Goal: Information Seeking & Learning: Find specific page/section

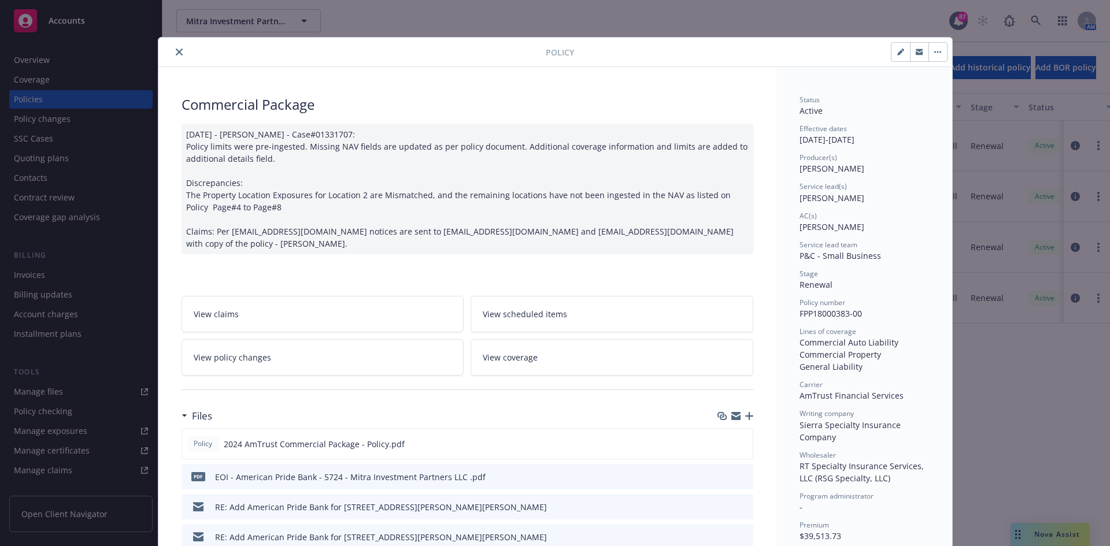
drag, startPoint x: 175, startPoint y: 47, endPoint x: 239, endPoint y: 38, distance: 64.8
click at [175, 47] on button "close" at bounding box center [179, 52] width 14 height 14
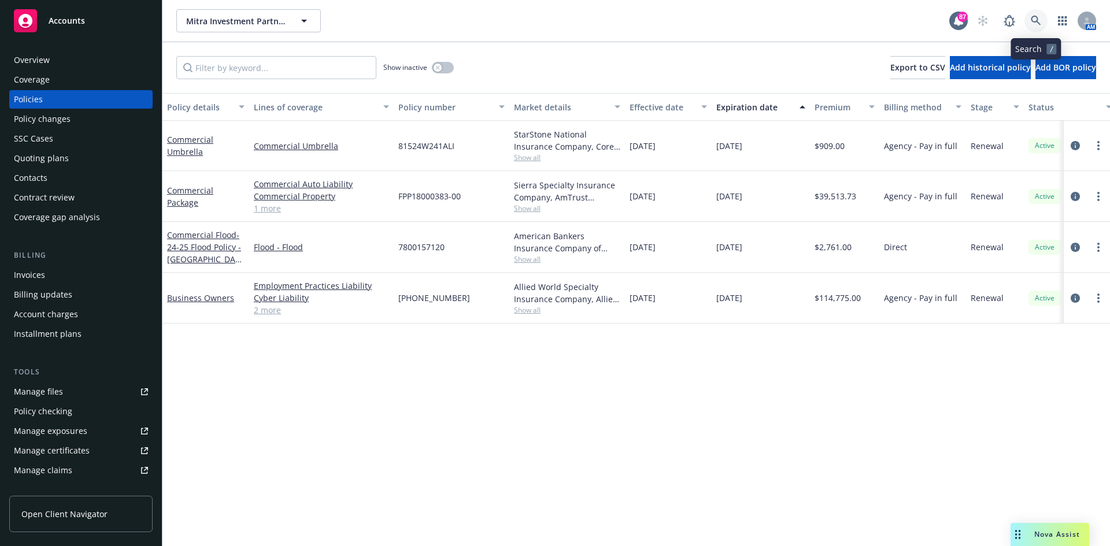
click at [1038, 22] on icon at bounding box center [1036, 21] width 10 height 10
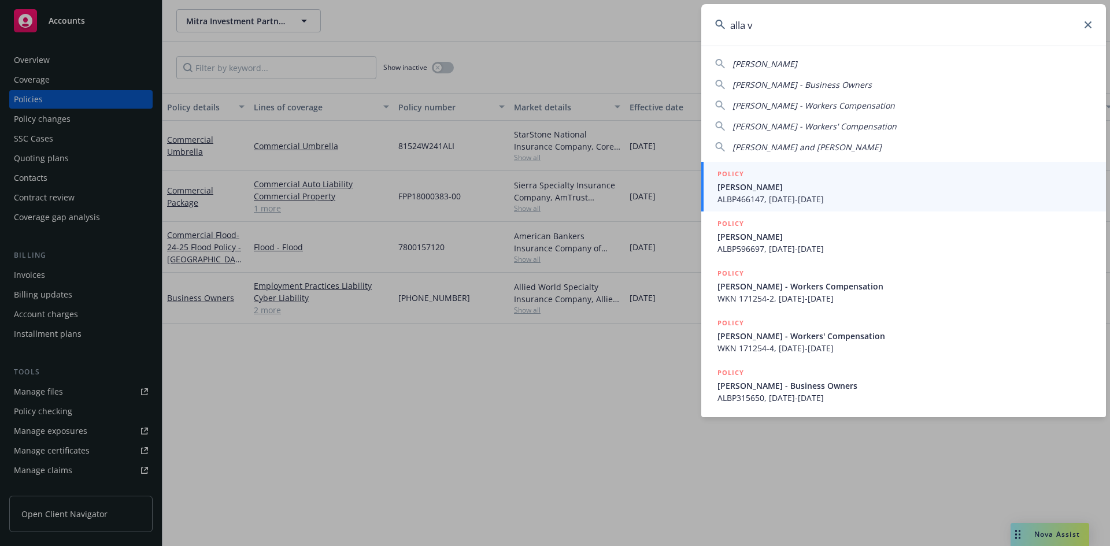
click at [764, 61] on span "Alla V Vorobets" at bounding box center [764, 63] width 65 height 11
type input "Alla V Vorobets"
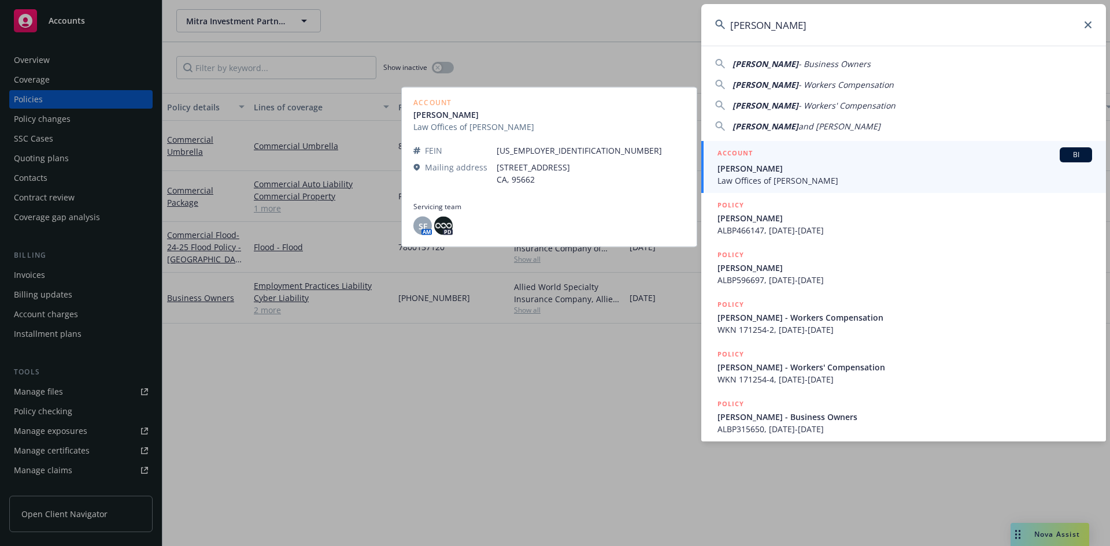
click at [741, 151] on h5 "ACCOUNT" at bounding box center [734, 154] width 35 height 14
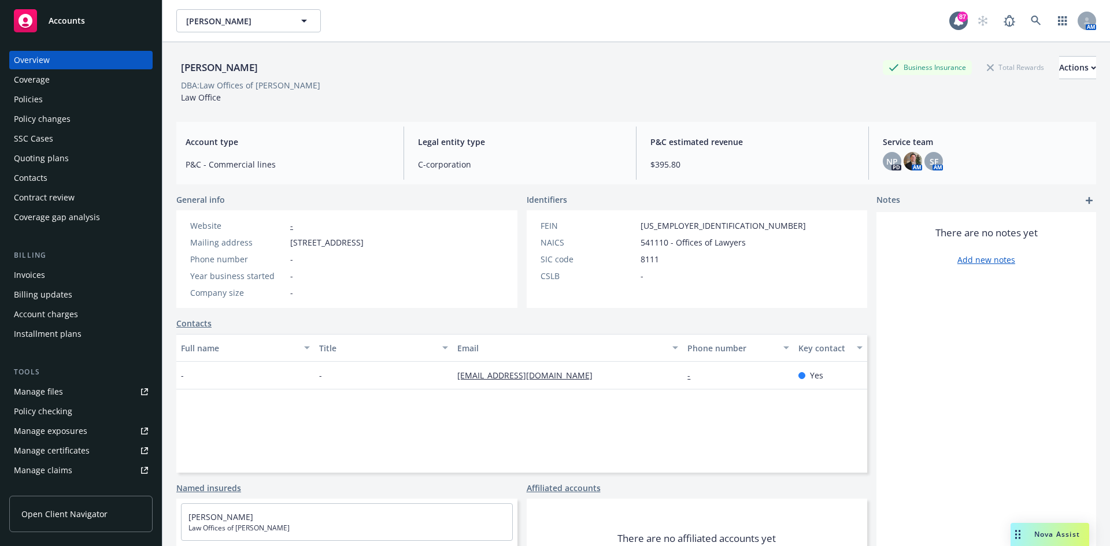
click at [36, 97] on div "Policies" at bounding box center [28, 99] width 29 height 19
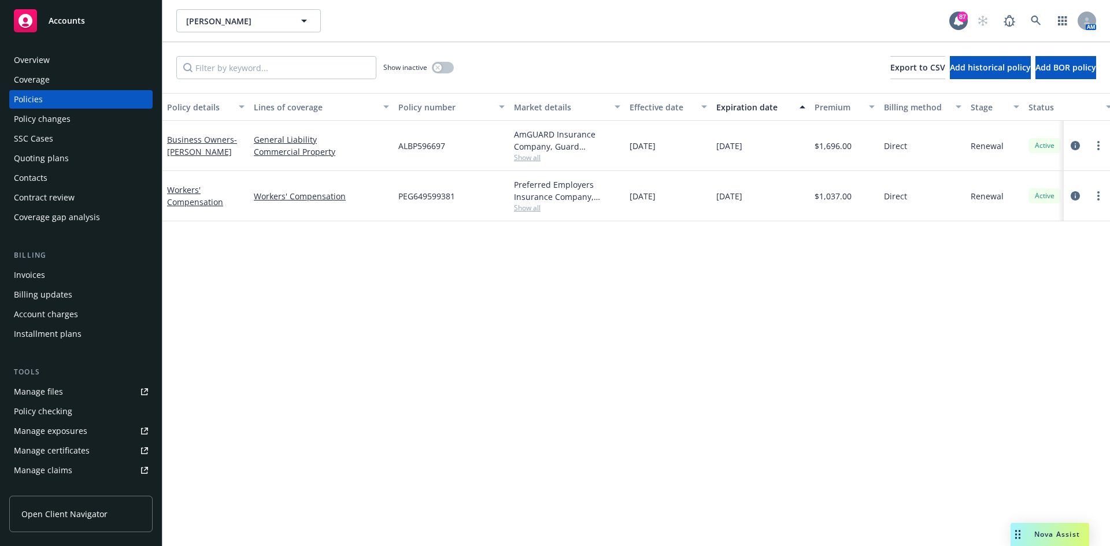
click at [64, 54] on div "Overview" at bounding box center [81, 60] width 134 height 19
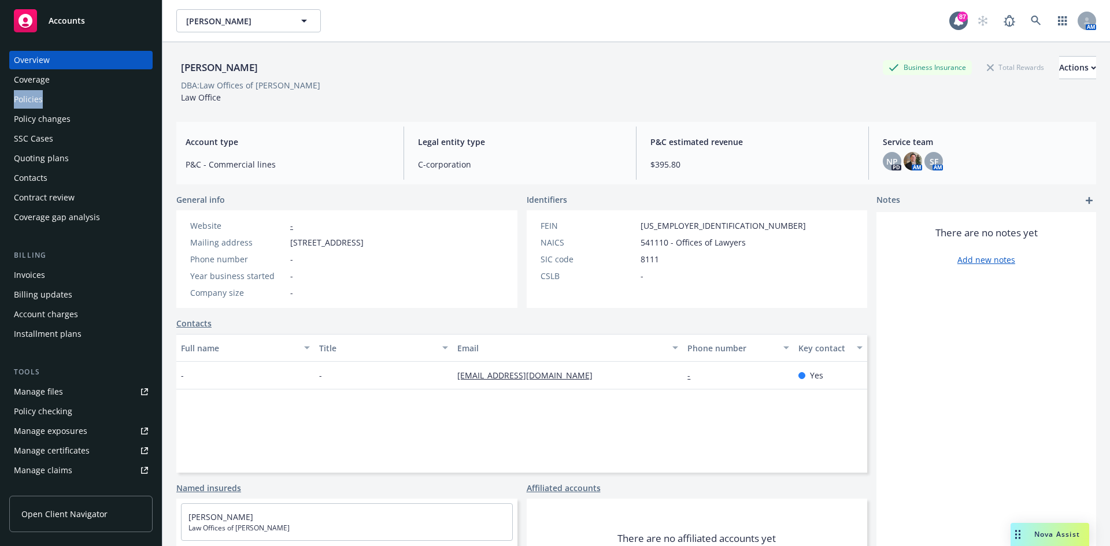
click at [85, 89] on div "Overview Coverage Policies Policy changes SSC Cases Quoting plans Contacts Cont…" at bounding box center [80, 139] width 143 height 176
click at [84, 95] on div "Policies" at bounding box center [81, 99] width 134 height 19
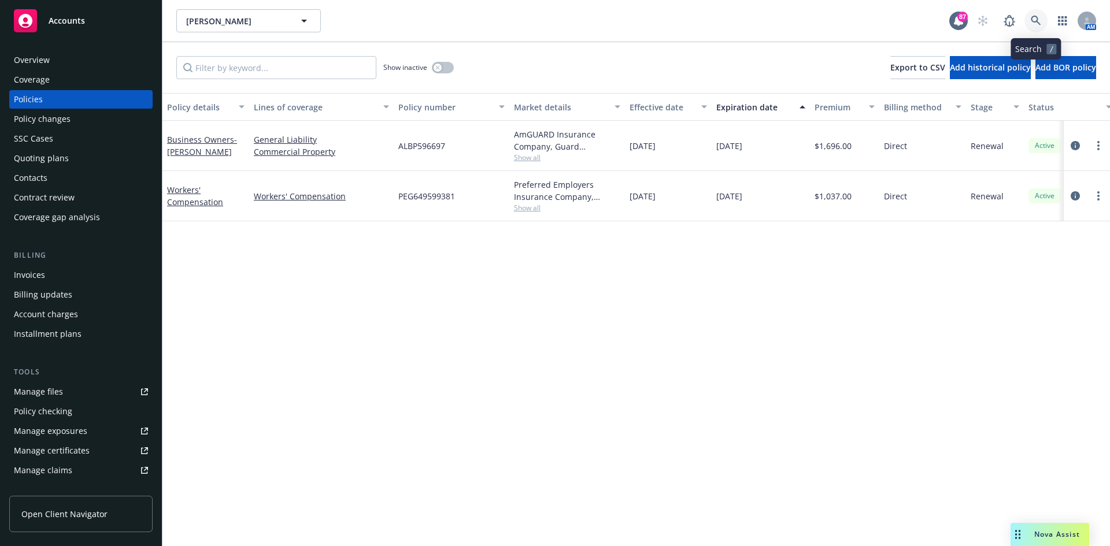
click at [1042, 20] on link at bounding box center [1035, 20] width 23 height 23
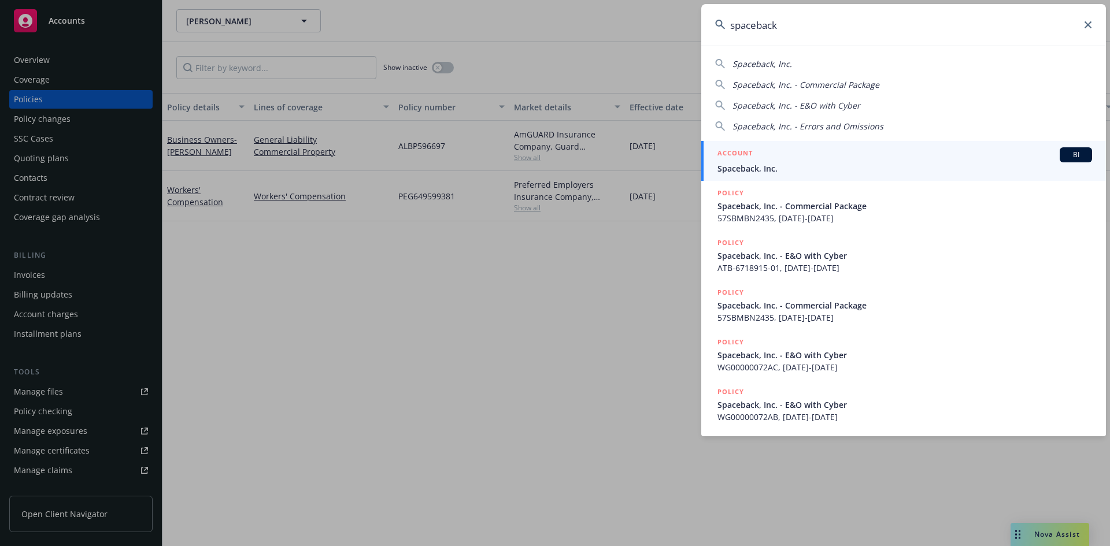
type input "spaceback"
click at [740, 151] on h5 "ACCOUNT" at bounding box center [734, 154] width 35 height 14
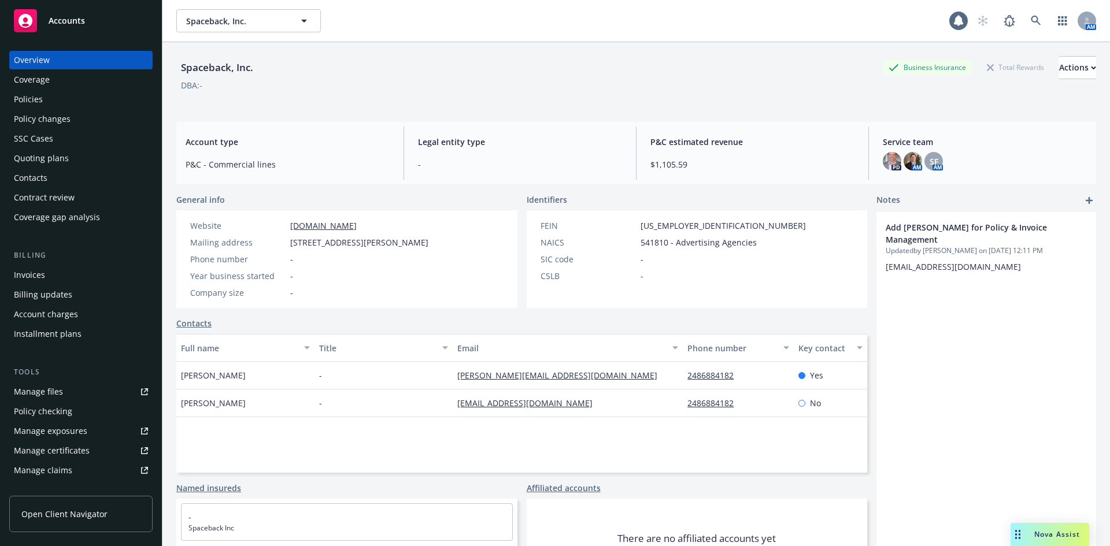
click at [35, 100] on div "Policies" at bounding box center [28, 99] width 29 height 19
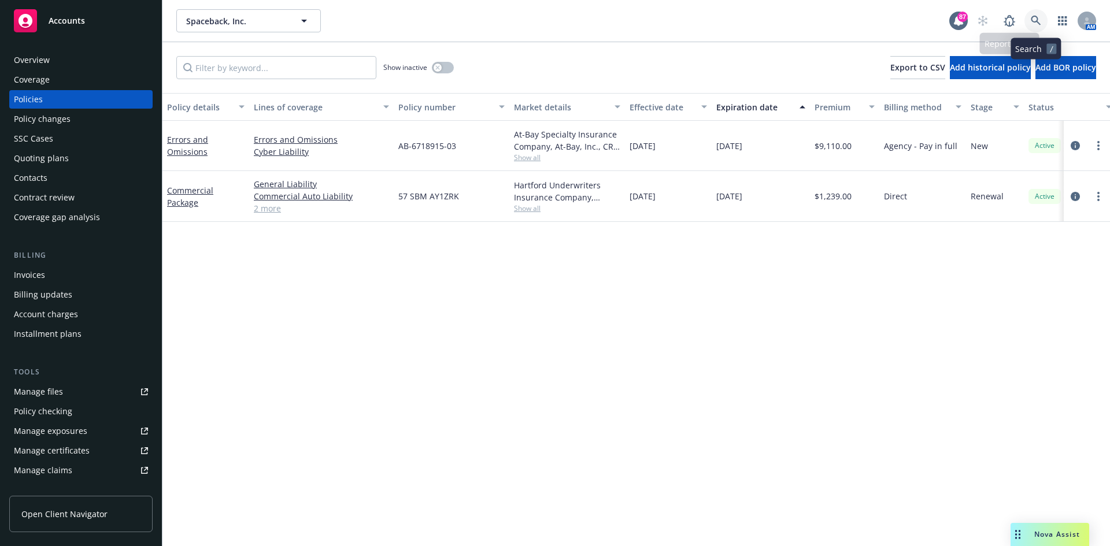
click at [1028, 20] on link at bounding box center [1035, 20] width 23 height 23
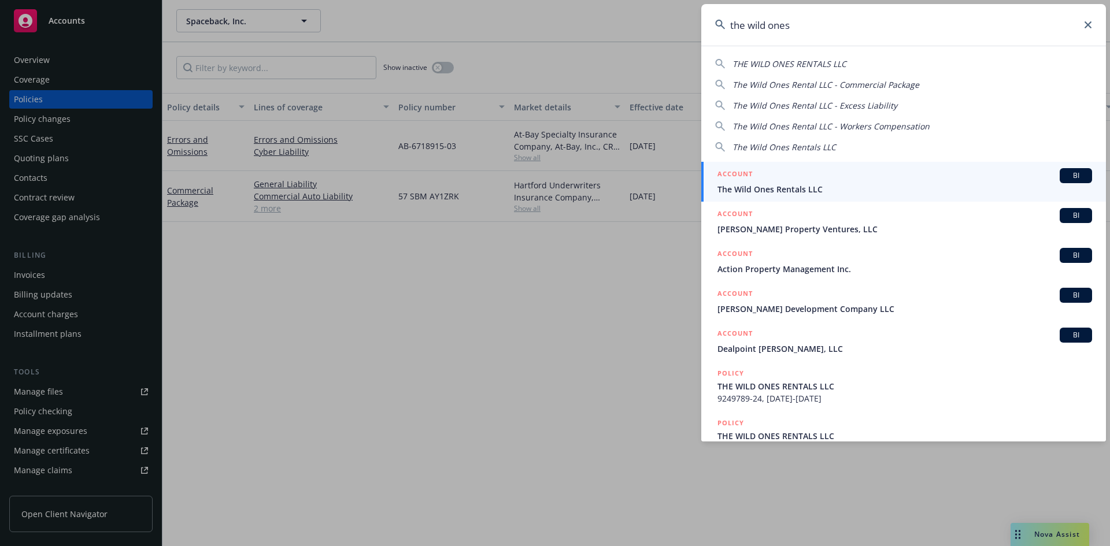
type input "the wild ones"
click at [741, 168] on h5 "ACCOUNT" at bounding box center [734, 175] width 35 height 14
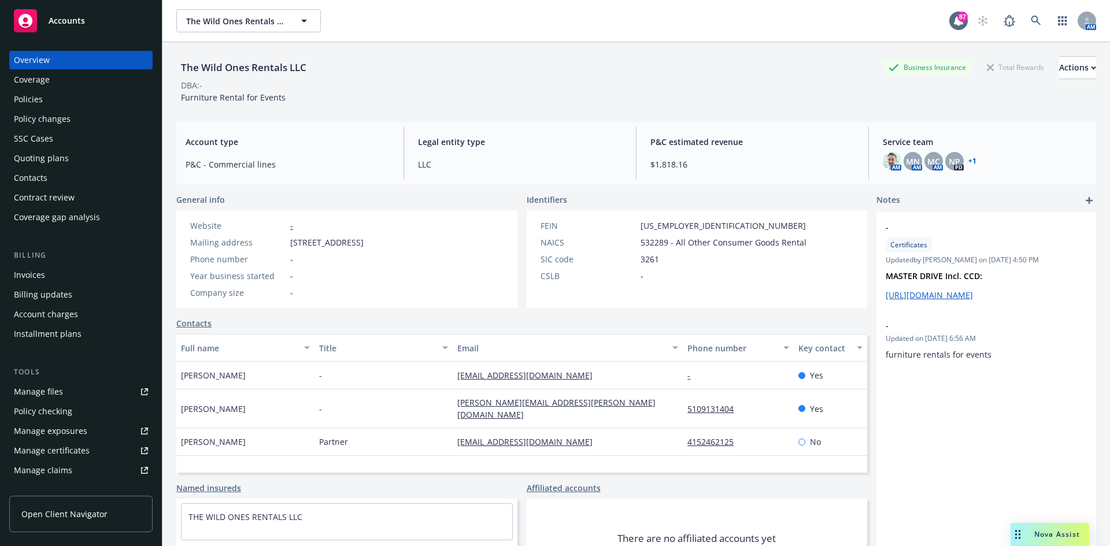
click at [57, 101] on div "Policies" at bounding box center [81, 99] width 134 height 19
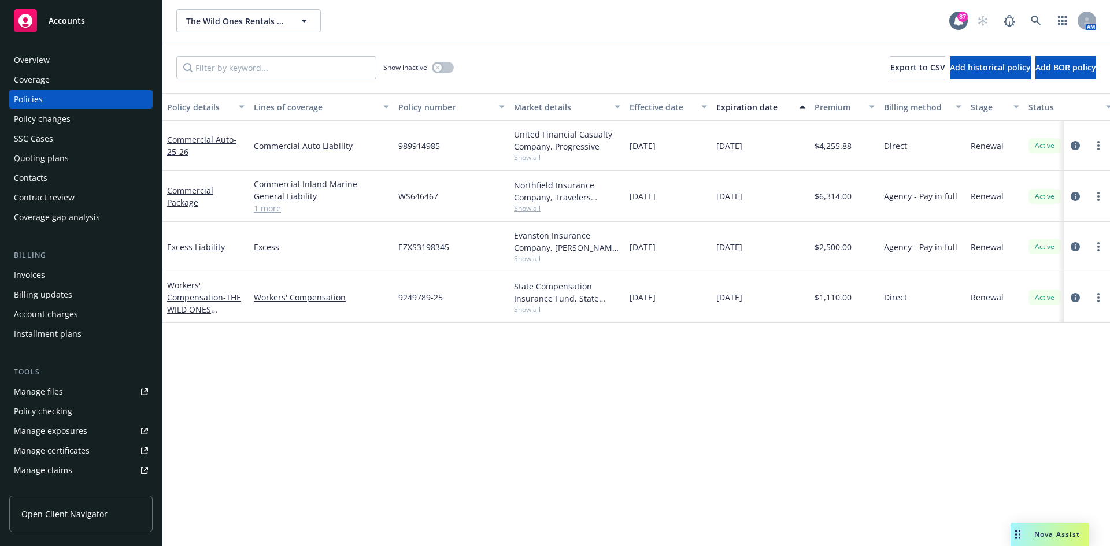
click at [22, 278] on div "Invoices" at bounding box center [29, 275] width 31 height 19
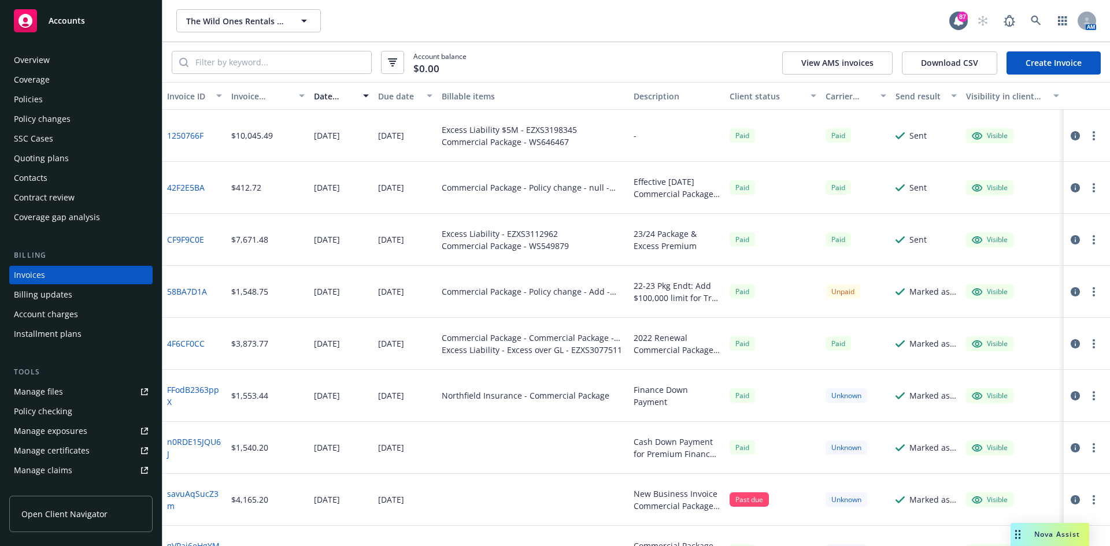
click at [49, 101] on div "Policies" at bounding box center [81, 99] width 134 height 19
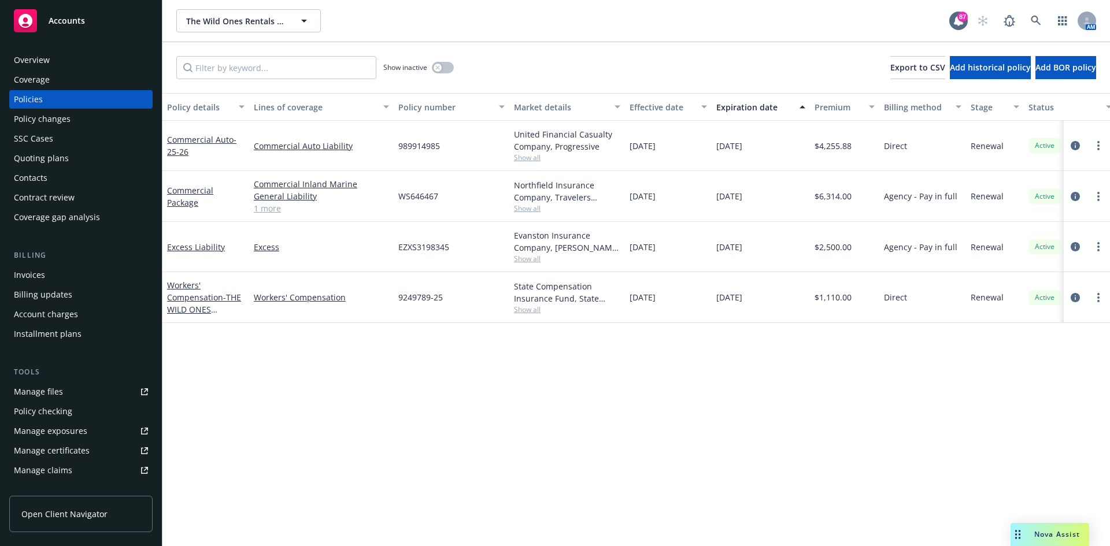
click at [537, 209] on span "Show all" at bounding box center [567, 209] width 106 height 10
click at [53, 390] on div "Manage files" at bounding box center [38, 392] width 49 height 19
click at [1042, 23] on link at bounding box center [1035, 20] width 23 height 23
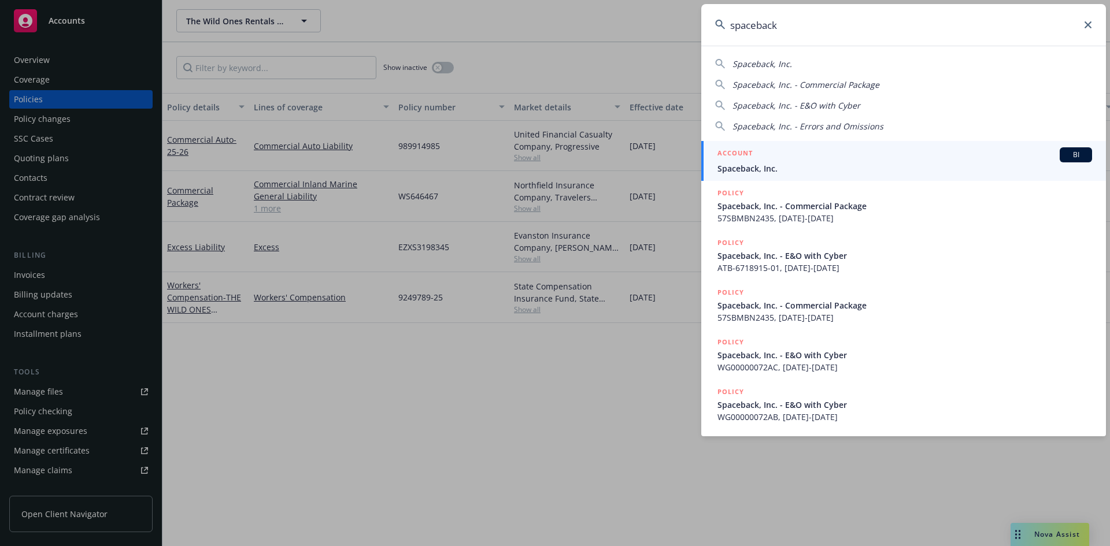
type input "spaceback"
click at [740, 153] on h5 "ACCOUNT" at bounding box center [734, 154] width 35 height 14
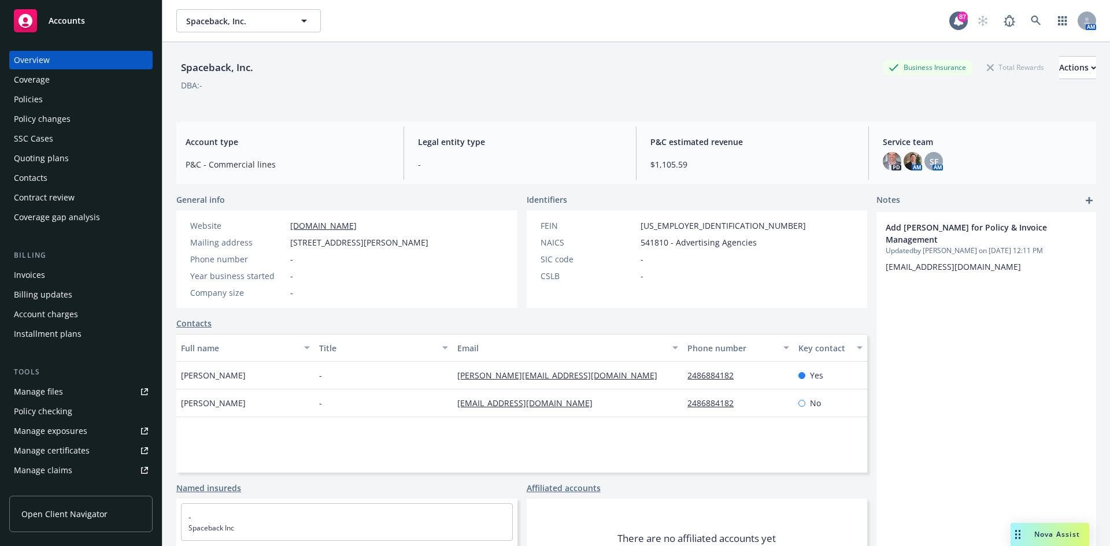
click at [51, 99] on div "Policies" at bounding box center [81, 99] width 134 height 19
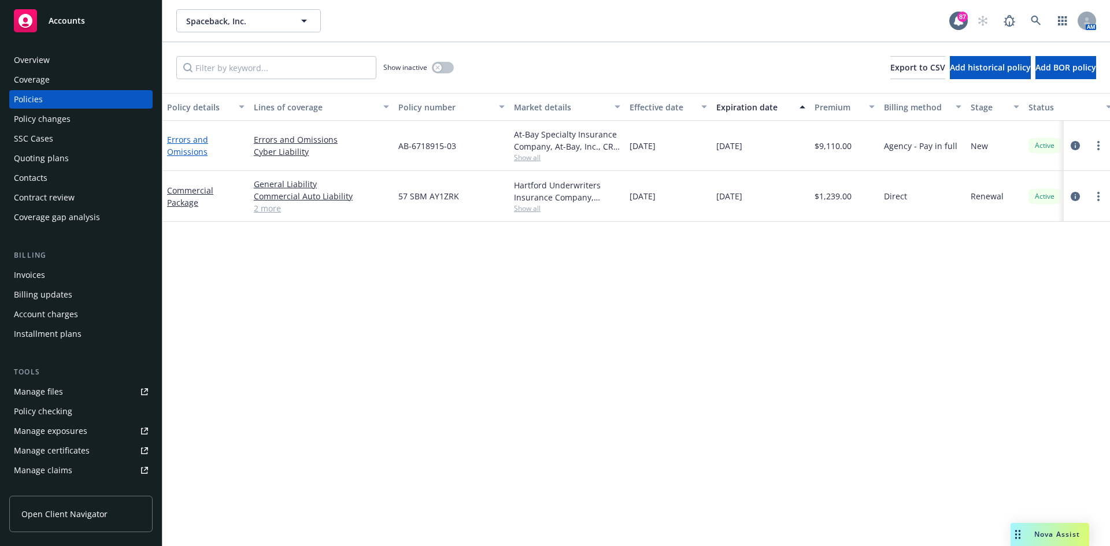
click at [181, 139] on link "Errors and Omissions" at bounding box center [187, 145] width 41 height 23
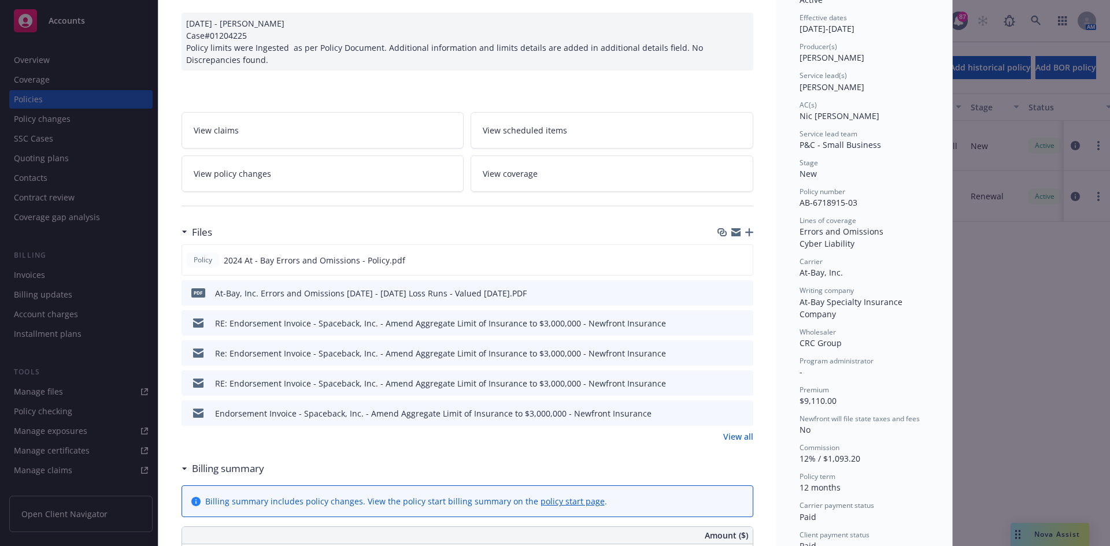
scroll to position [116, 0]
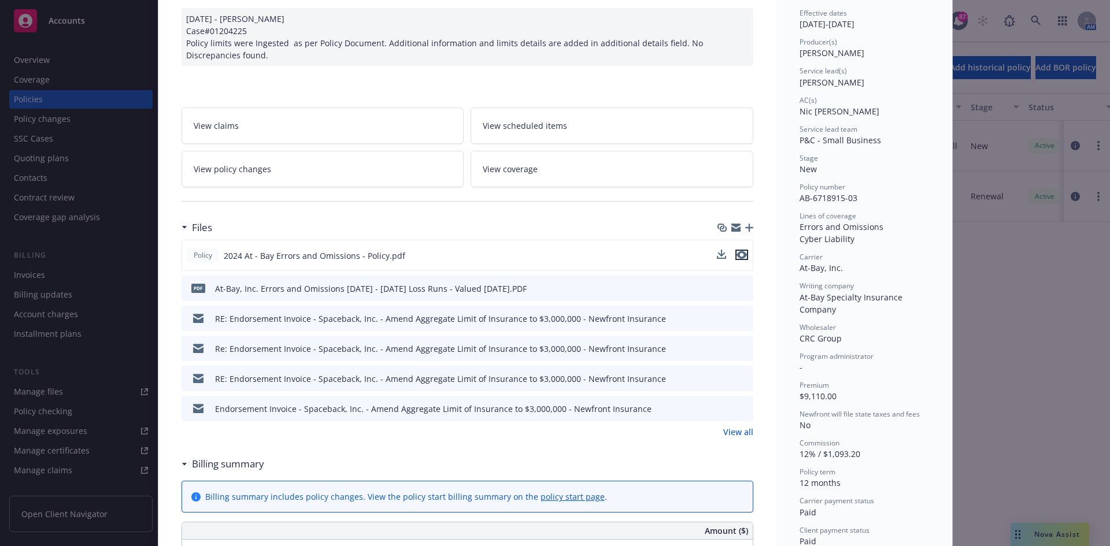
click at [741, 254] on icon "preview file" at bounding box center [742, 255] width 10 height 8
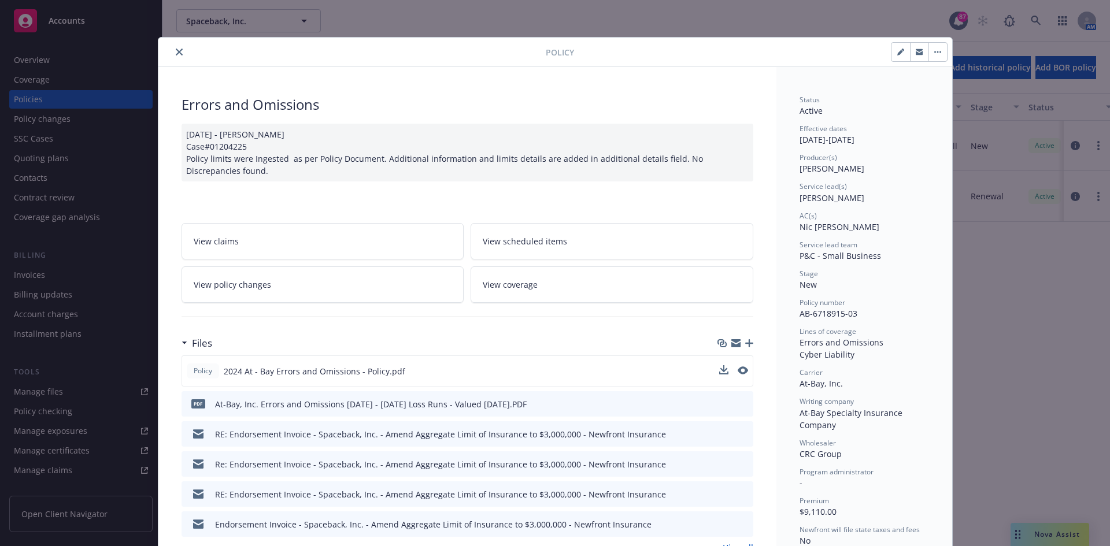
click at [177, 47] on button "close" at bounding box center [179, 52] width 14 height 14
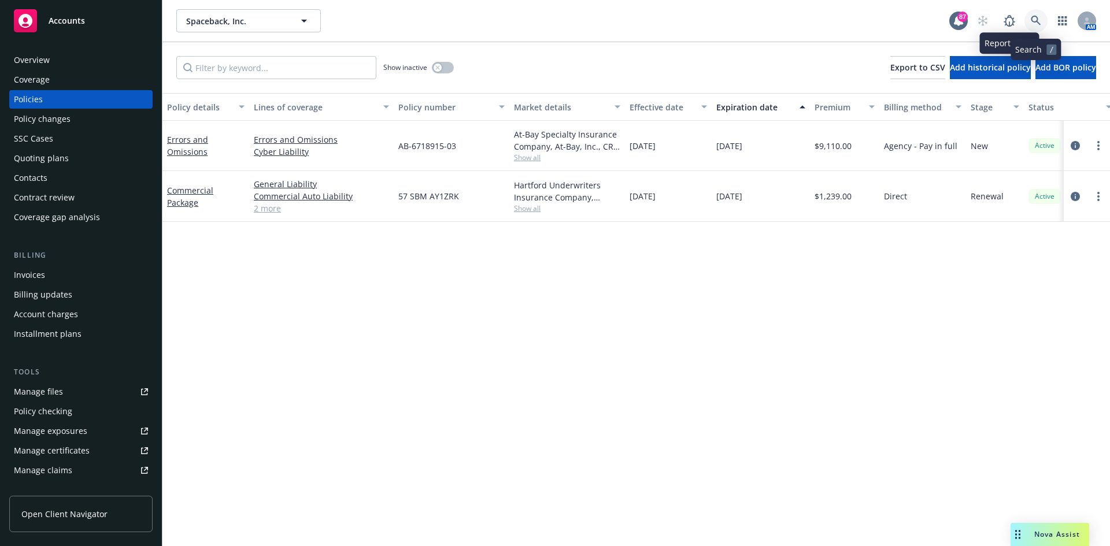
click at [1043, 18] on link at bounding box center [1035, 20] width 23 height 23
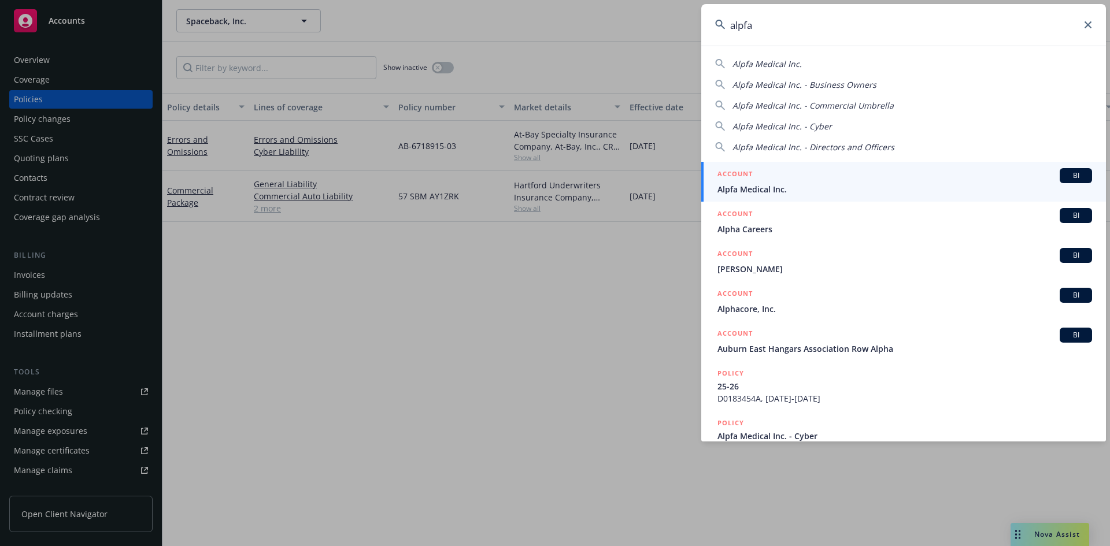
type input "alpfa"
drag, startPoint x: 745, startPoint y: 164, endPoint x: 746, endPoint y: 171, distance: 7.0
click at [745, 164] on link "ACCOUNT BI Alpfa Medical Inc." at bounding box center [903, 182] width 405 height 40
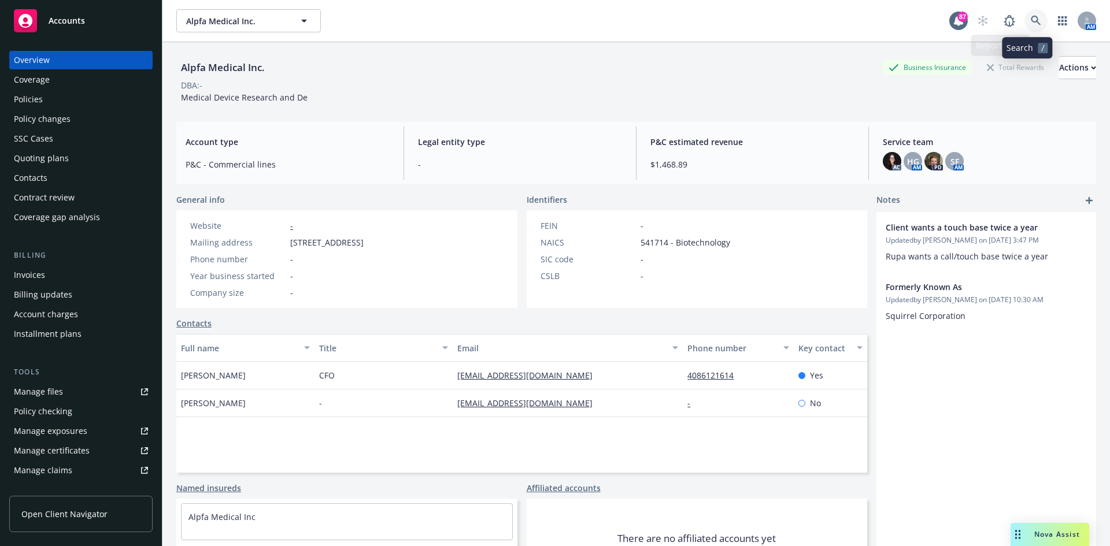
click at [1031, 18] on icon at bounding box center [1036, 21] width 10 height 10
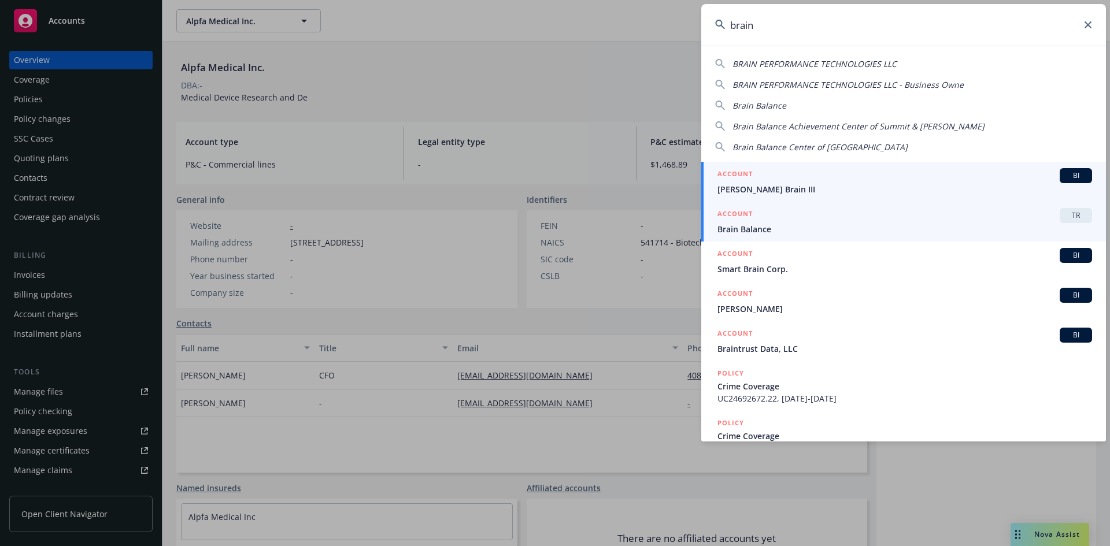
type input "brain"
click at [741, 209] on h5 "ACCOUNT" at bounding box center [734, 215] width 35 height 14
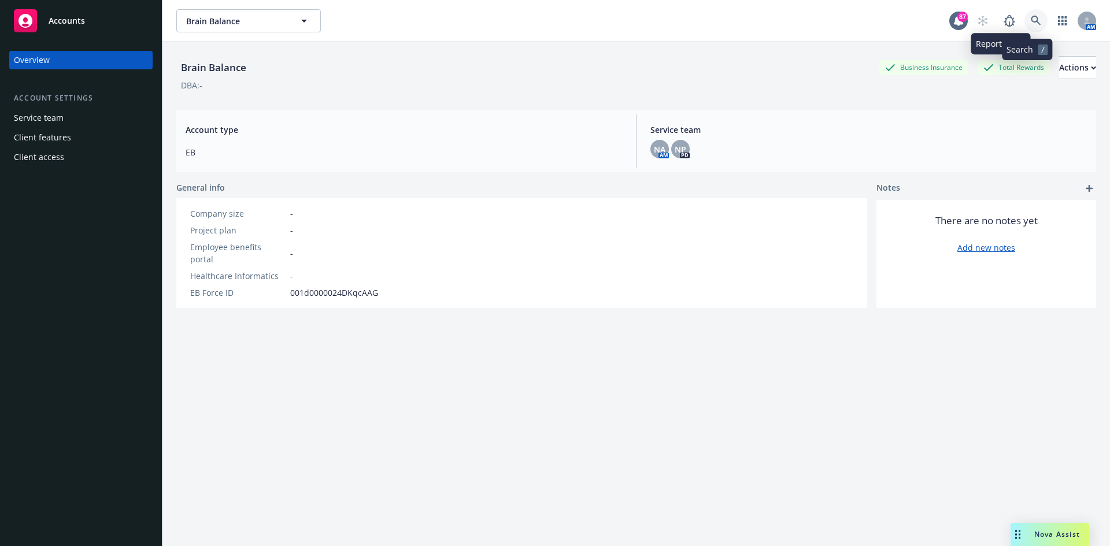
click at [1034, 20] on link at bounding box center [1035, 20] width 23 height 23
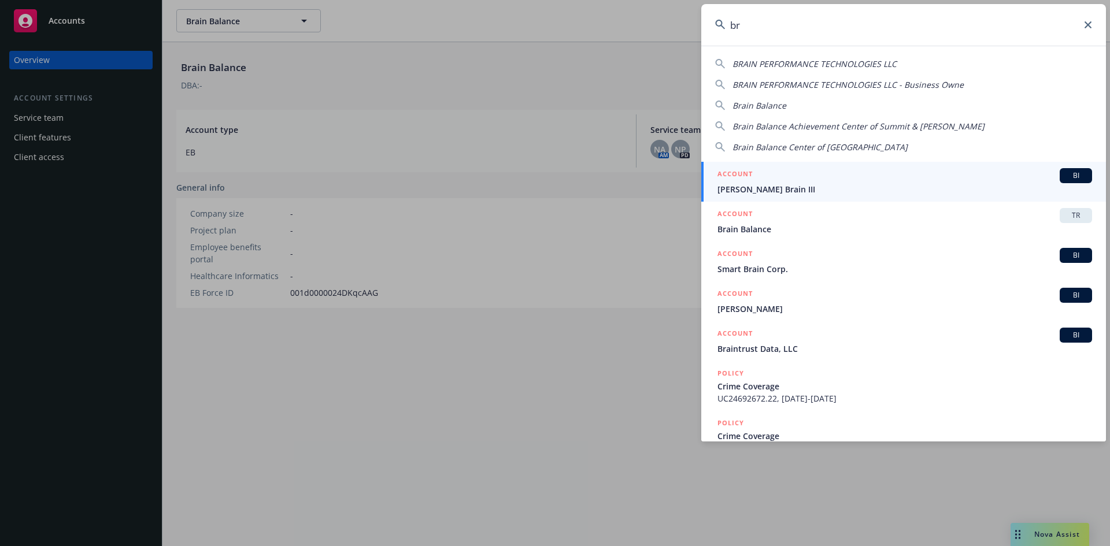
type input "b"
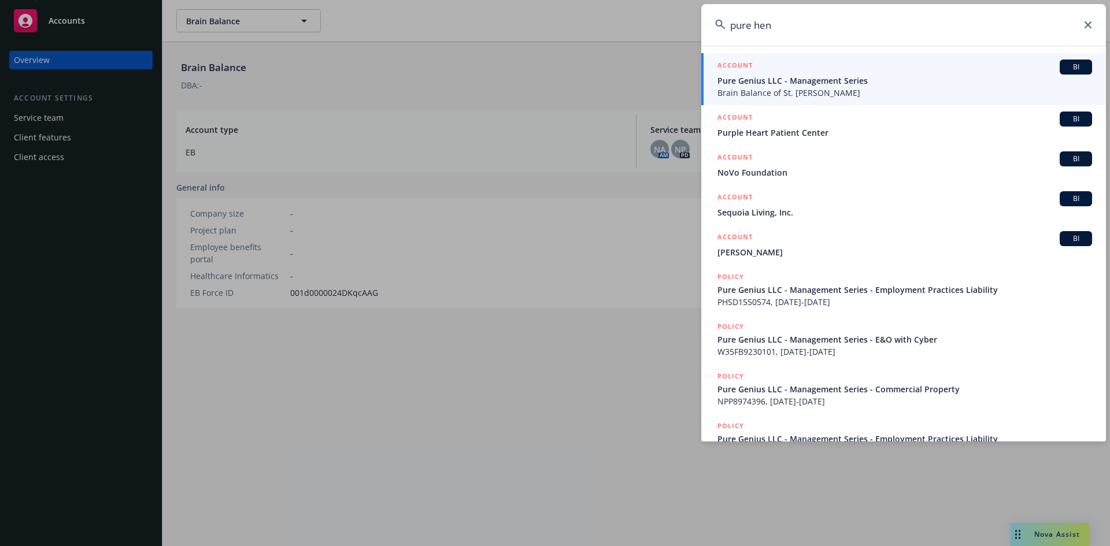
type input "pure hen"
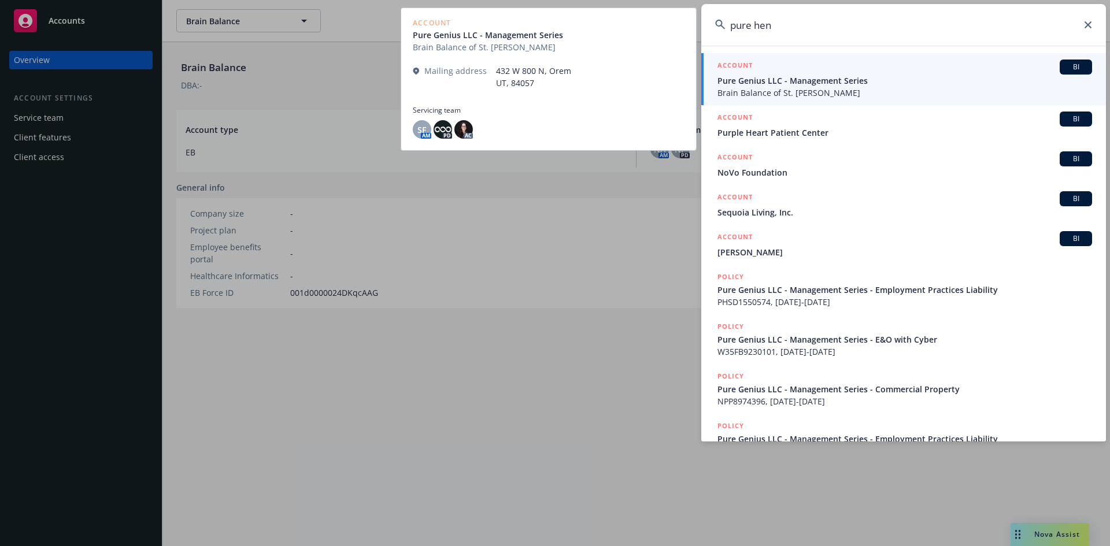
click at [741, 61] on h5 "ACCOUNT" at bounding box center [734, 67] width 35 height 14
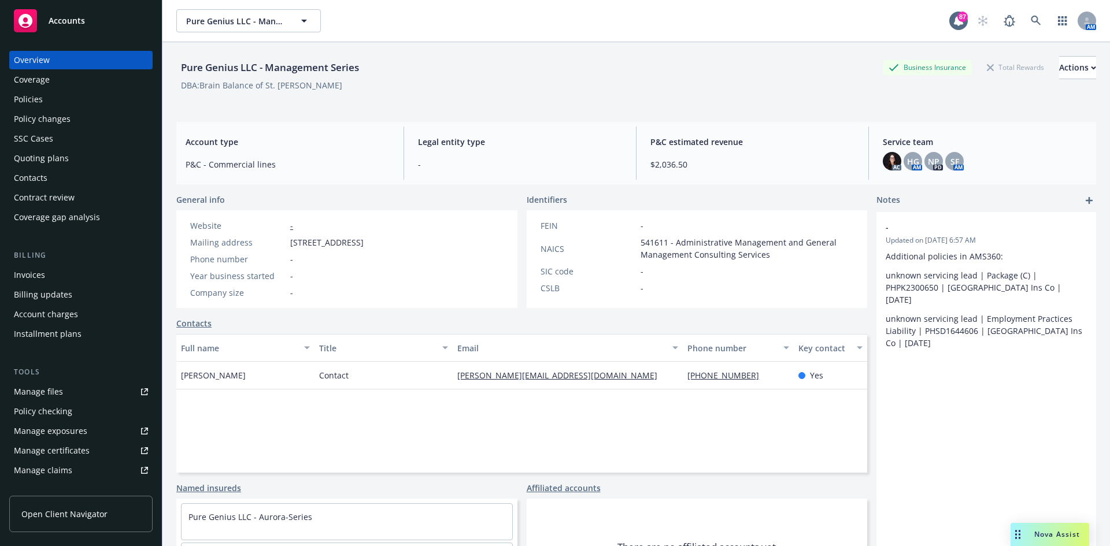
click at [26, 90] on div "Overview Coverage Policies Policy changes SSC Cases Quoting plans Contacts Cont…" at bounding box center [80, 139] width 143 height 176
click at [30, 100] on div "Policies" at bounding box center [28, 99] width 29 height 19
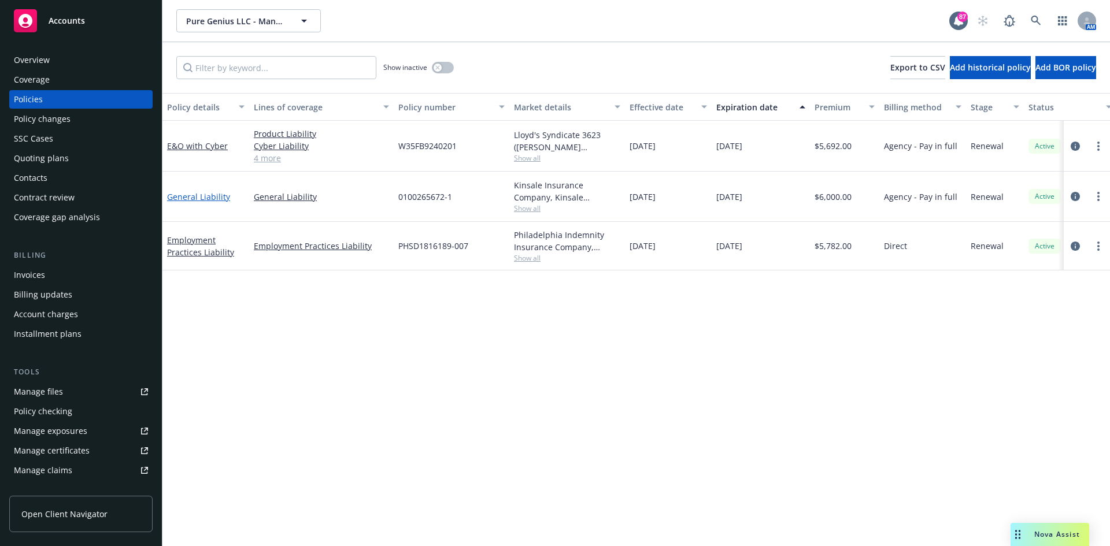
click at [209, 199] on link "General Liability" at bounding box center [198, 196] width 63 height 11
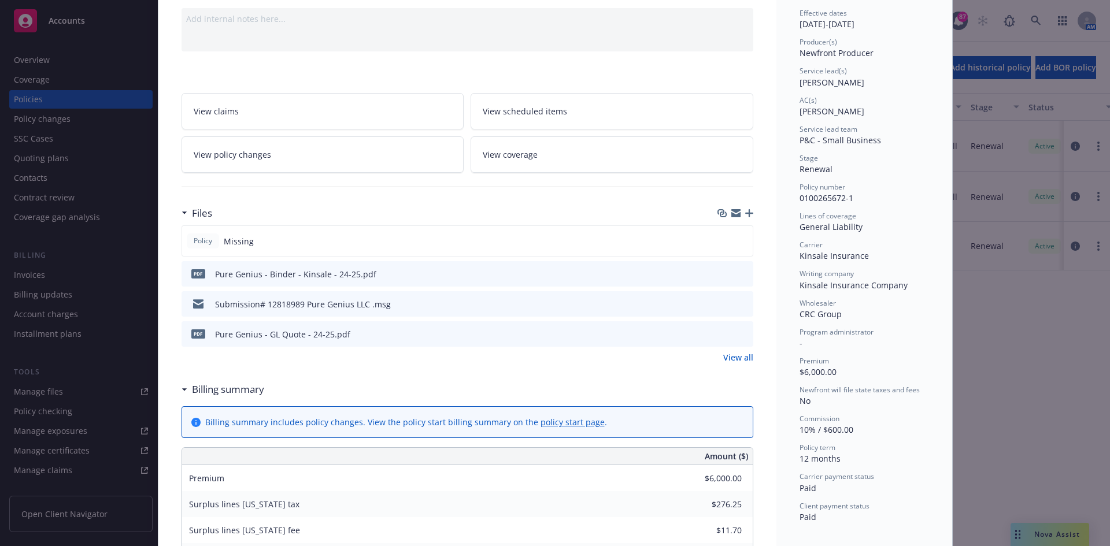
scroll to position [173, 0]
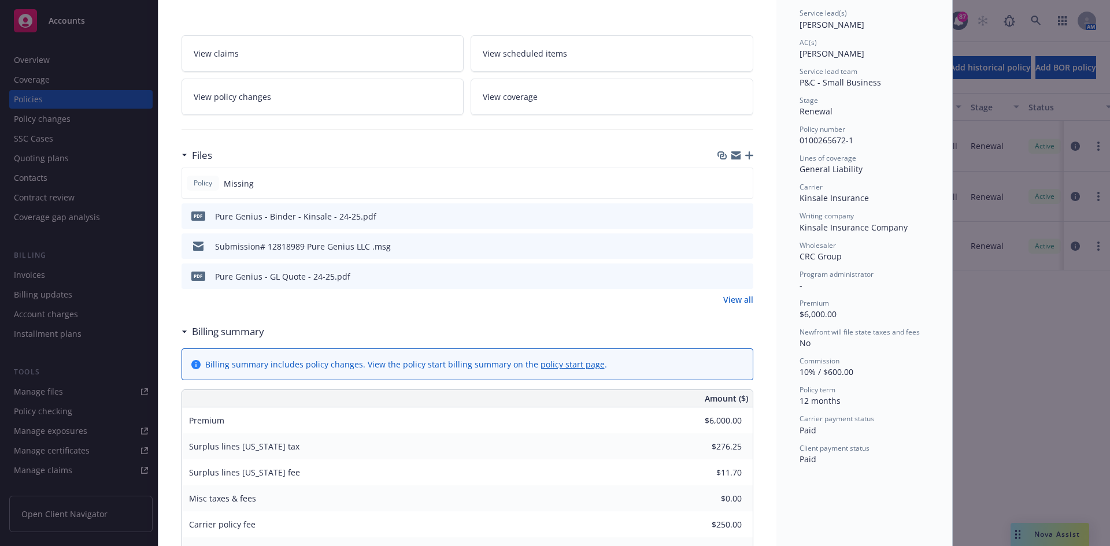
click at [739, 276] on icon "preview file" at bounding box center [742, 276] width 10 height 8
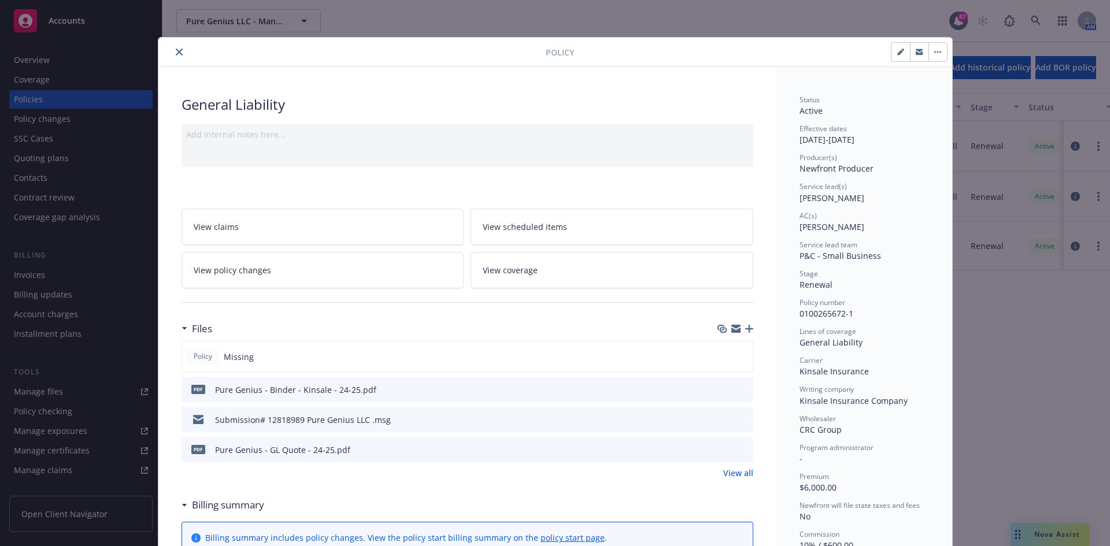
click at [176, 53] on icon "close" at bounding box center [179, 52] width 7 height 7
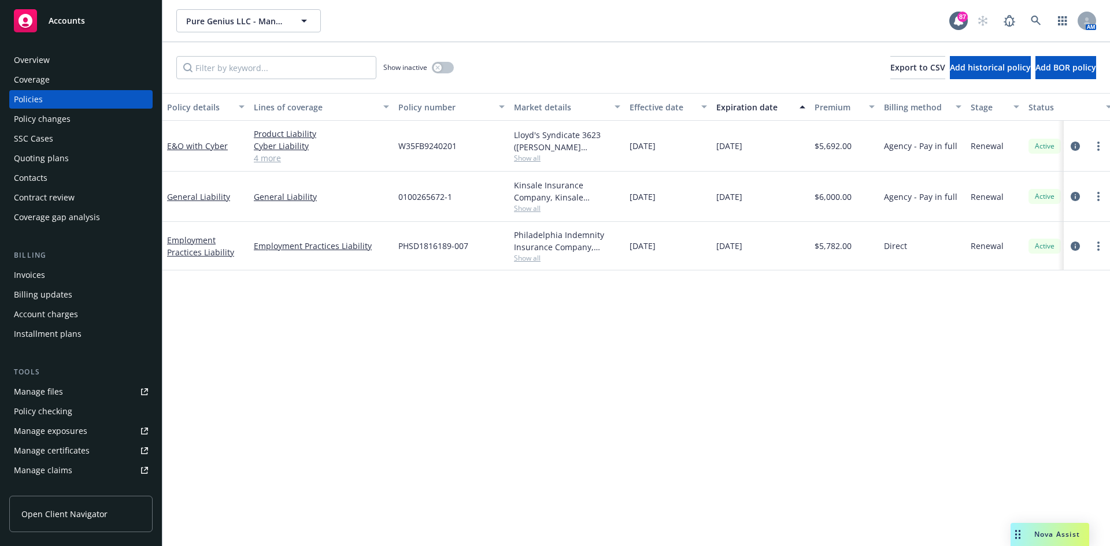
click at [71, 54] on div "Overview" at bounding box center [81, 60] width 134 height 19
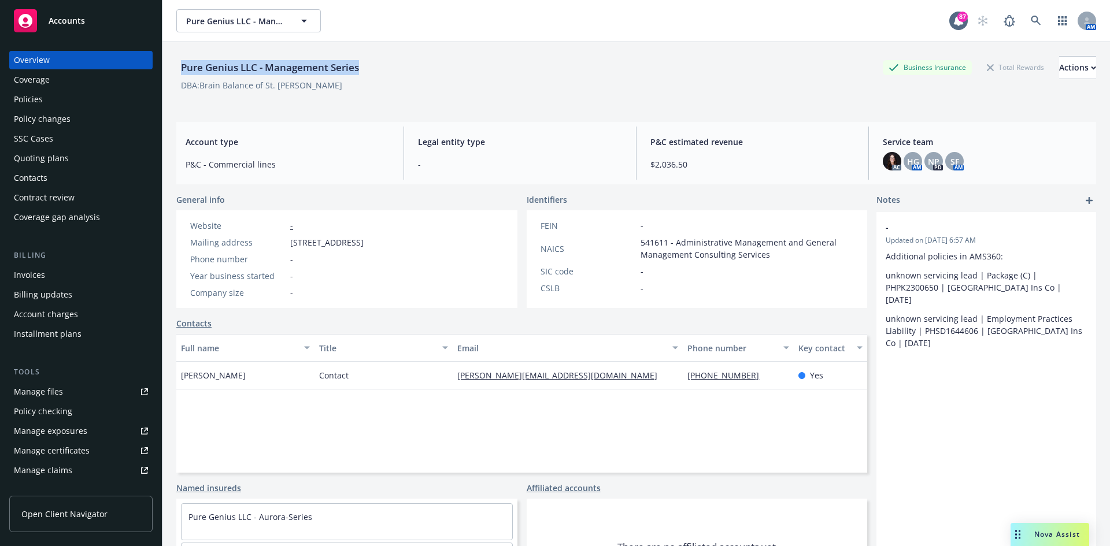
drag, startPoint x: 342, startPoint y: 69, endPoint x: 179, endPoint y: 70, distance: 163.6
click at [179, 70] on div "Pure Genius LLC - Management Series Business Insurance Total Rewards Actions" at bounding box center [636, 67] width 920 height 23
copy div "Pure Genius LLC - Management Series"
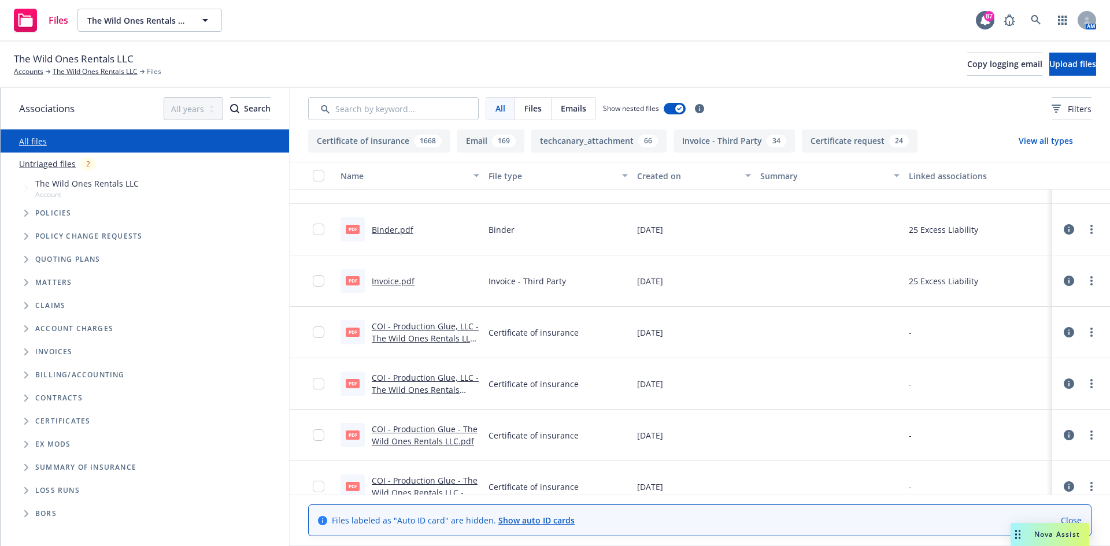
scroll to position [1619, 0]
